Goal: Check status

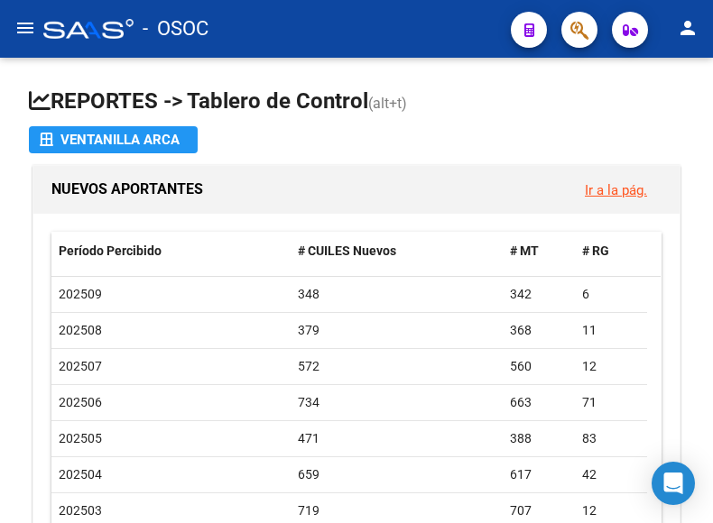
click at [573, 15] on span "button" at bounding box center [579, 30] width 18 height 37
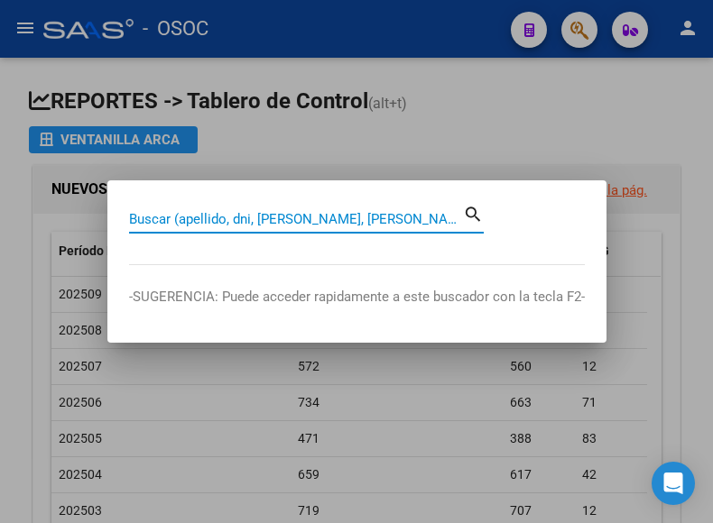
paste input "20186431"
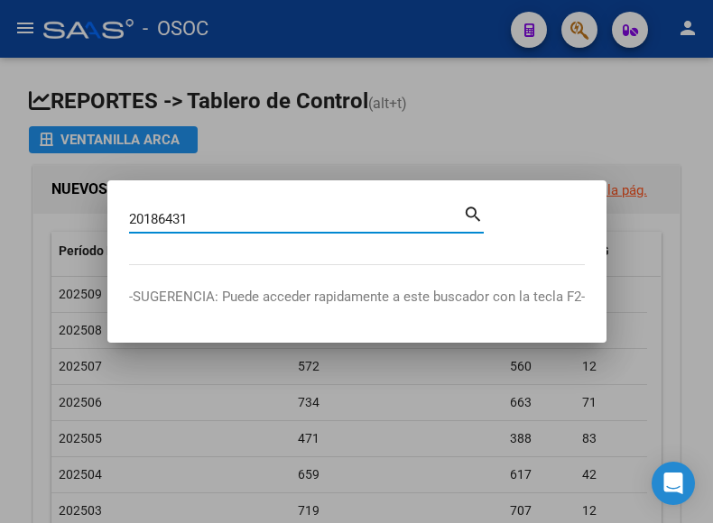
type input "20186431"
click at [506, 213] on mat-dialog-content "20186431 Buscar (apellido, dni, cuil, [PERSON_NAME], cuit, obra social) search" at bounding box center [356, 233] width 499 height 63
click at [486, 216] on mat-dialog-content "20186431 Buscar (apellido, dni, cuil, [PERSON_NAME], cuit, obra social) search" at bounding box center [356, 233] width 499 height 63
click at [476, 216] on mat-icon "search" at bounding box center [473, 213] width 21 height 22
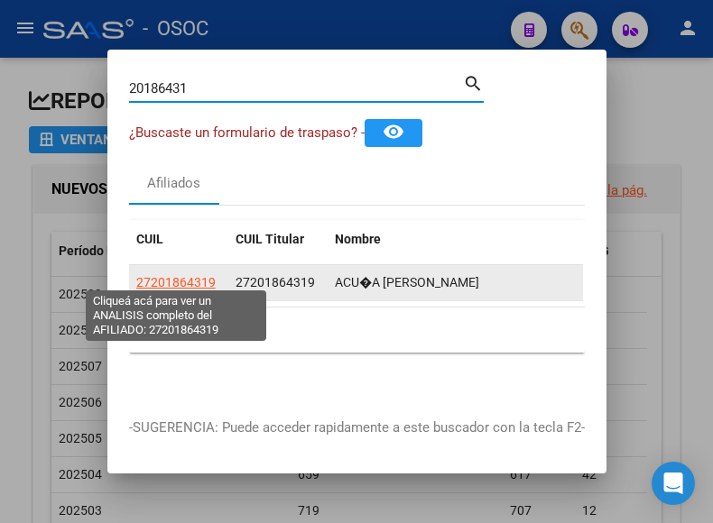
click at [189, 275] on span "27201864319" at bounding box center [175, 282] width 79 height 14
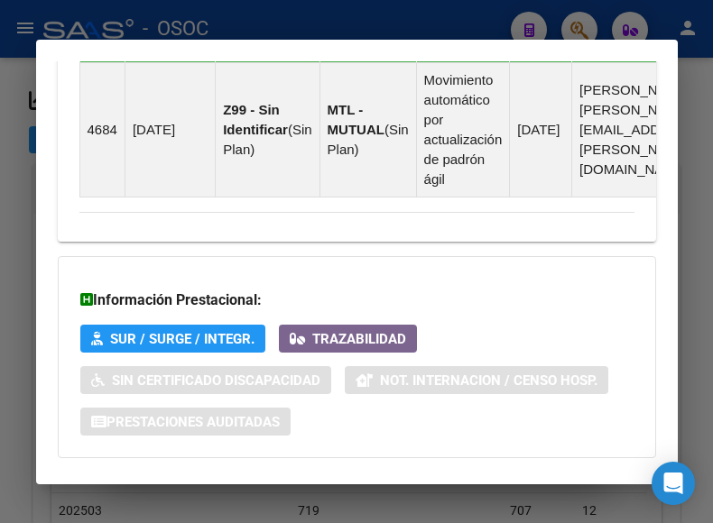
scroll to position [1573, 0]
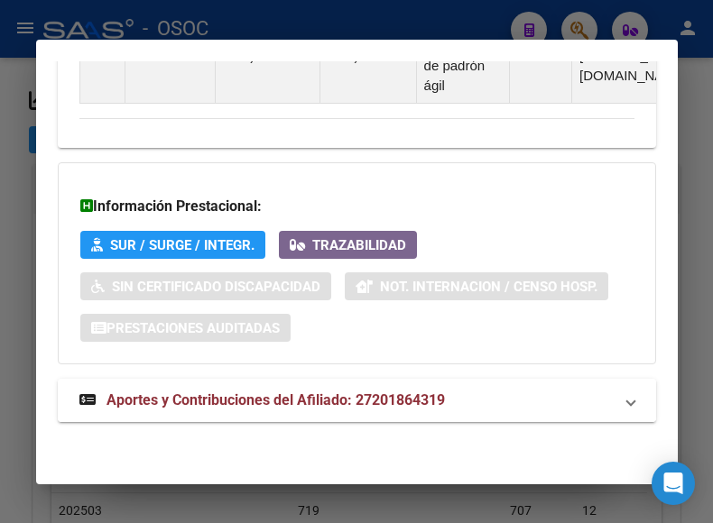
click at [344, 379] on mat-expansion-panel-header "Aportes y Contribuciones del Afiliado: 27201864319" at bounding box center [357, 400] width 598 height 43
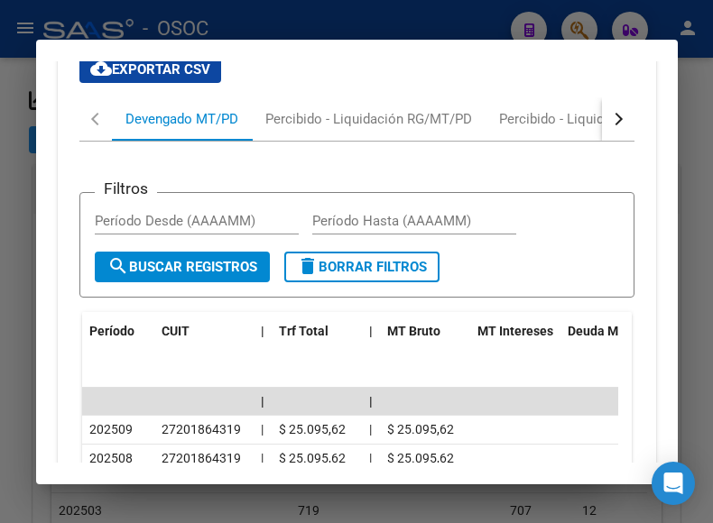
scroll to position [2039, 0]
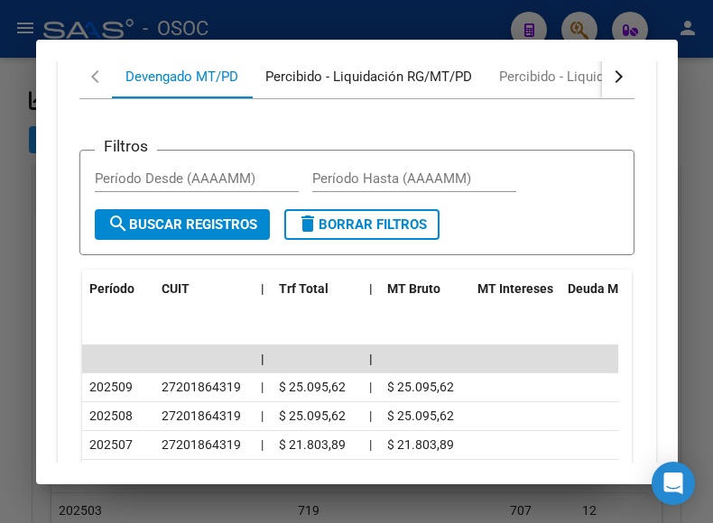
click at [320, 89] on div "Percibido - Liquidación RG/MT/PD" at bounding box center [369, 76] width 234 height 43
